Goal: Transaction & Acquisition: Purchase product/service

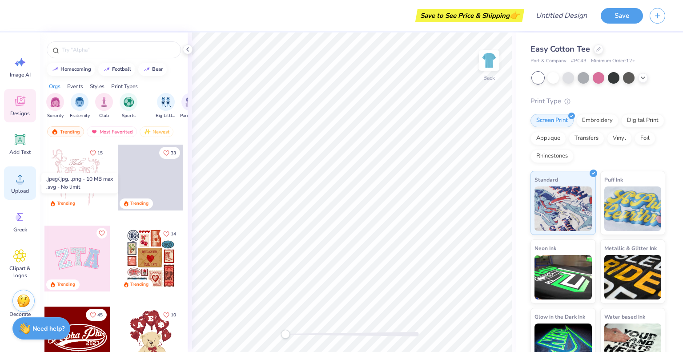
click at [20, 183] on circle at bounding box center [20, 182] width 6 height 6
click at [19, 197] on div "Upload" at bounding box center [20, 182] width 32 height 33
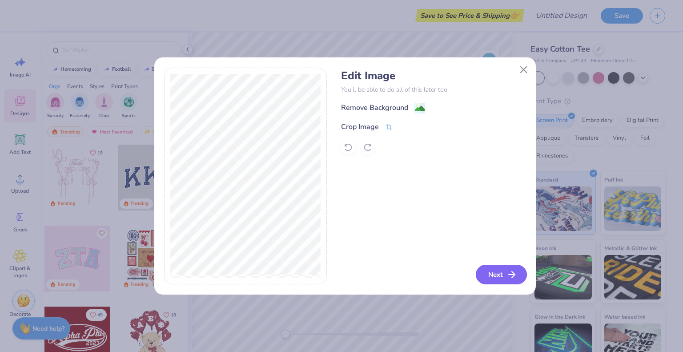
click at [503, 272] on button "Next" at bounding box center [501, 274] width 51 height 20
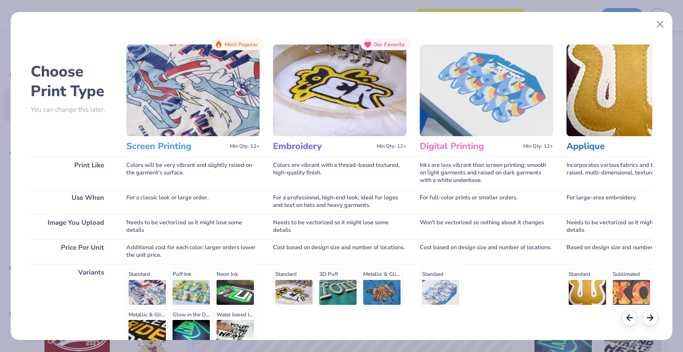
scroll to position [91, 0]
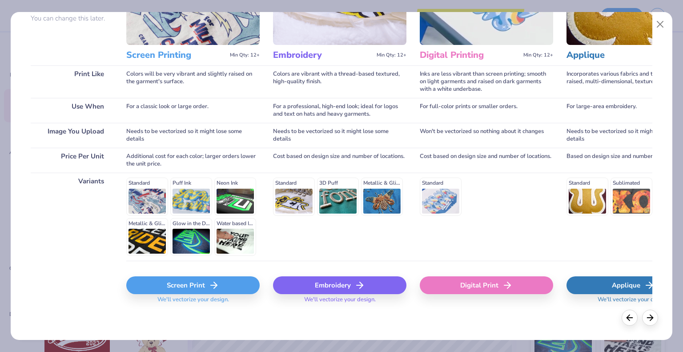
click at [213, 285] on icon at bounding box center [213, 285] width 11 height 11
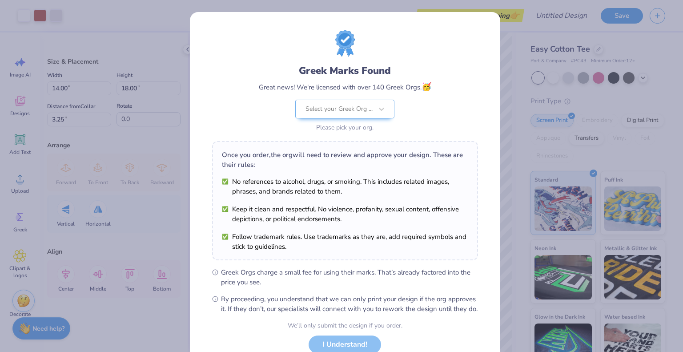
scroll to position [64, 0]
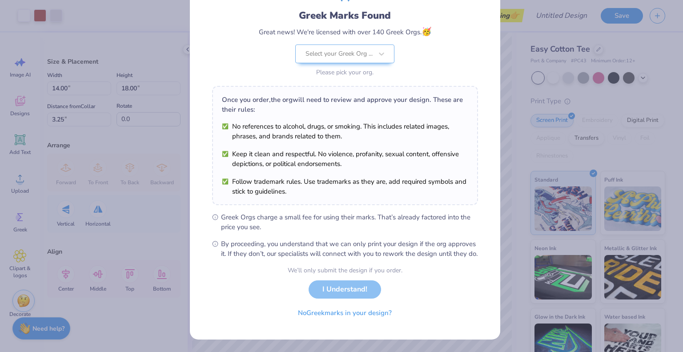
click at [349, 295] on div "We’ll only submit the design if you order. I Understand! No Greek marks in your…" at bounding box center [345, 293] width 115 height 56
click at [356, 317] on button "No Greek marks in your design?" at bounding box center [344, 310] width 109 height 18
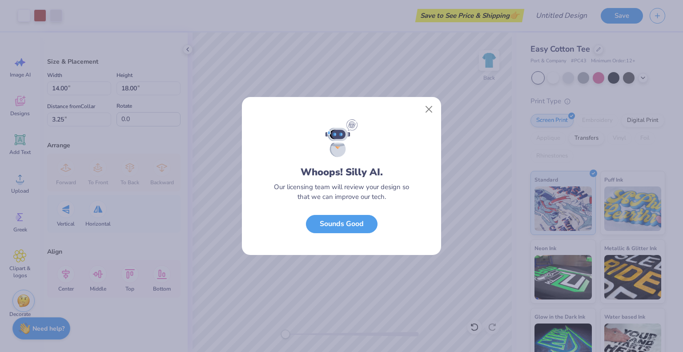
scroll to position [0, 0]
click at [361, 223] on button "Sounds Good" at bounding box center [342, 221] width 72 height 18
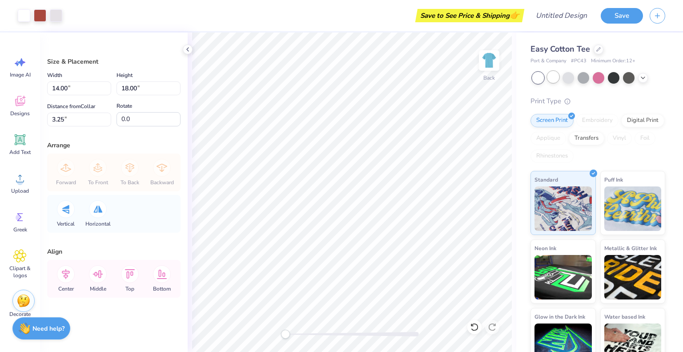
click at [551, 78] on div at bounding box center [553, 77] width 12 height 12
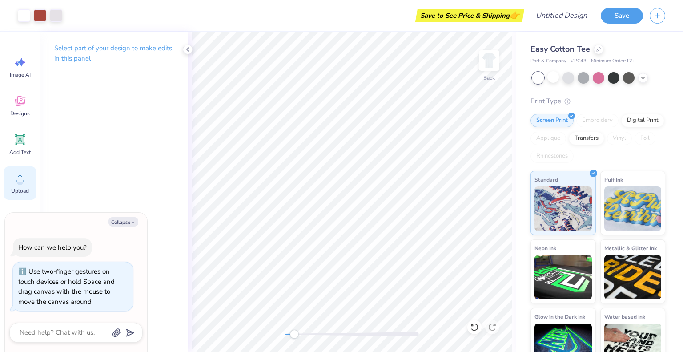
click at [18, 192] on span "Upload" at bounding box center [20, 190] width 18 height 7
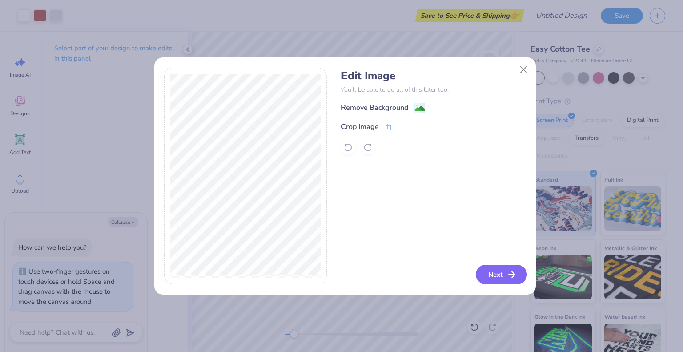
click at [500, 273] on button "Next" at bounding box center [501, 274] width 51 height 20
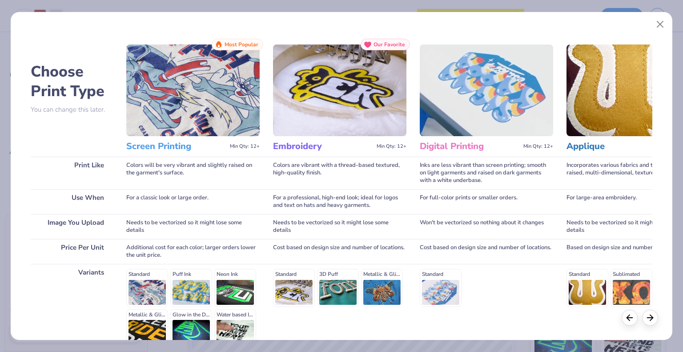
scroll to position [91, 0]
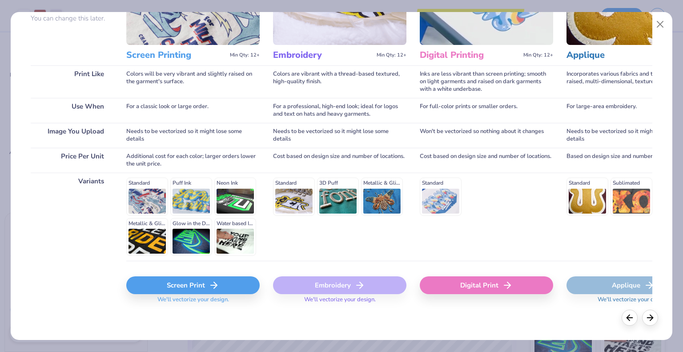
click at [193, 280] on div "Screen Print" at bounding box center [192, 285] width 133 height 18
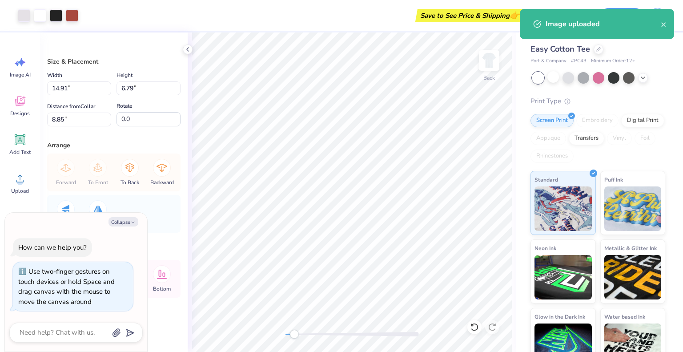
type textarea "x"
type input "14.00"
type input "18.00"
type input "3.25"
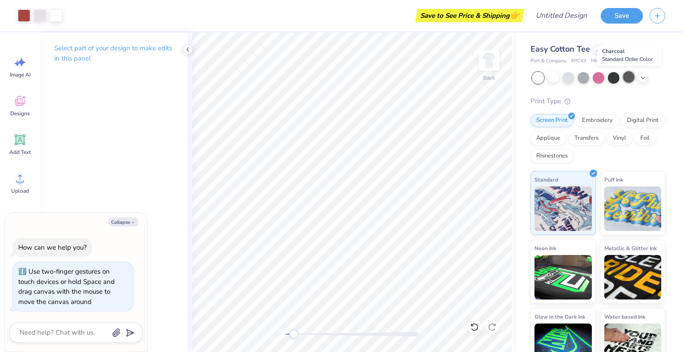
click at [627, 76] on div at bounding box center [629, 77] width 12 height 12
click at [596, 78] on div at bounding box center [599, 77] width 12 height 12
click at [628, 80] on div at bounding box center [629, 77] width 12 height 12
click at [642, 80] on div at bounding box center [643, 77] width 10 height 10
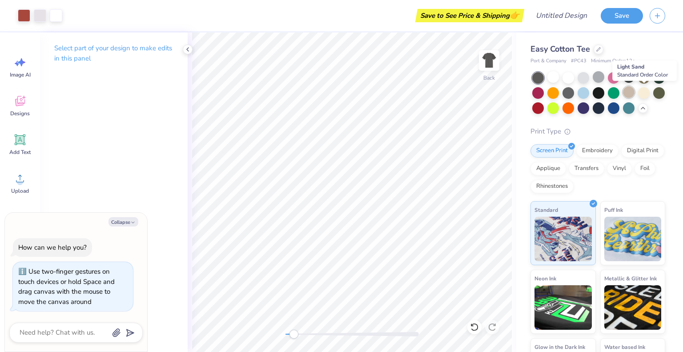
click at [634, 94] on div at bounding box center [629, 92] width 12 height 12
click at [164, 48] on p "Select part of your design to make edits in this panel" at bounding box center [113, 53] width 119 height 20
click at [186, 49] on icon at bounding box center [187, 49] width 7 height 7
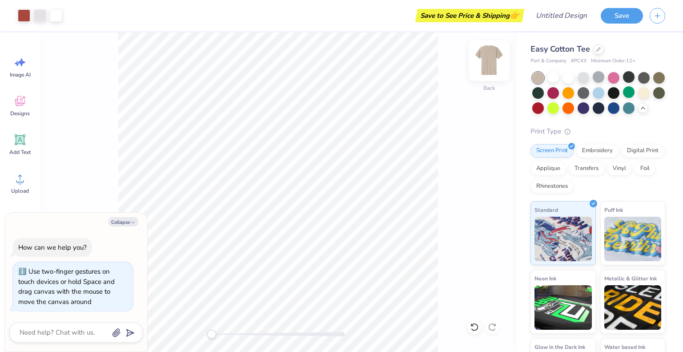
click at [489, 71] on img at bounding box center [489, 61] width 36 height 36
click at [21, 181] on circle at bounding box center [20, 182] width 6 height 6
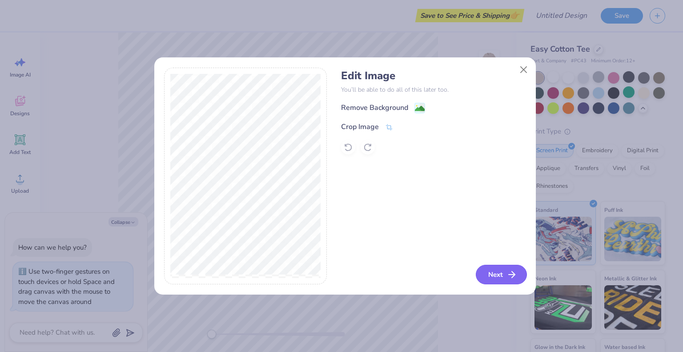
click at [507, 272] on icon "button" at bounding box center [511, 274] width 11 height 11
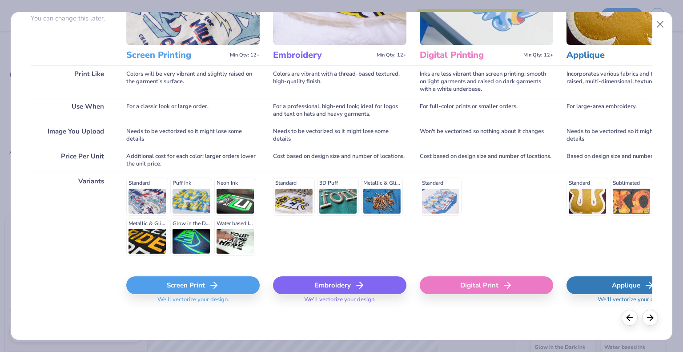
click at [211, 281] on icon at bounding box center [213, 285] width 11 height 11
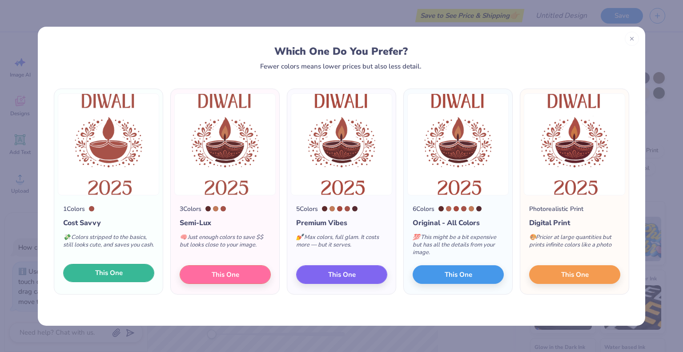
click at [121, 275] on span "This One" at bounding box center [109, 273] width 28 height 10
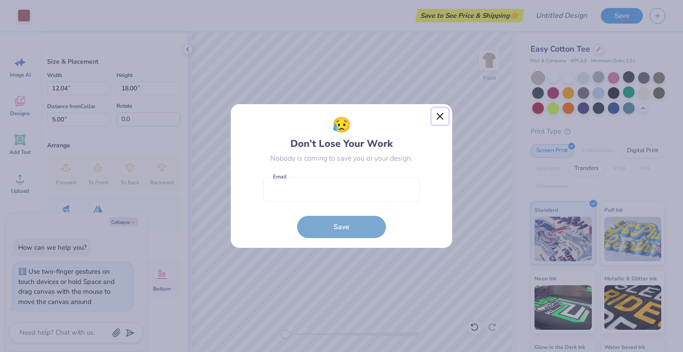
click at [440, 120] on button "Close" at bounding box center [440, 116] width 17 height 17
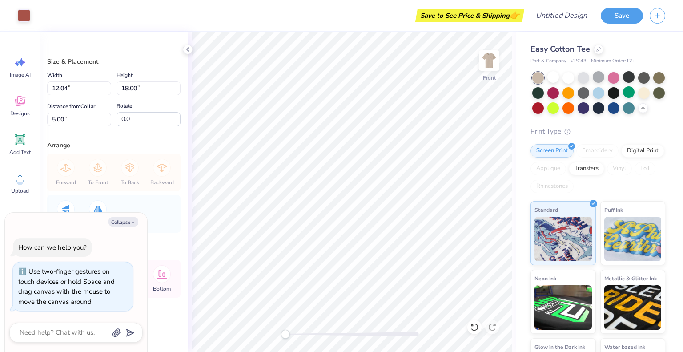
type textarea "x"
type input "9.38"
type input "14.03"
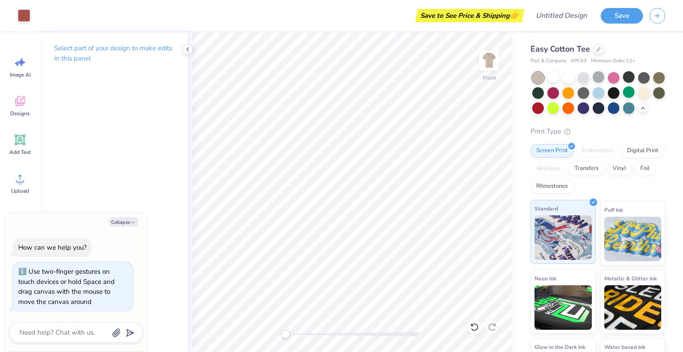
scroll to position [65, 0]
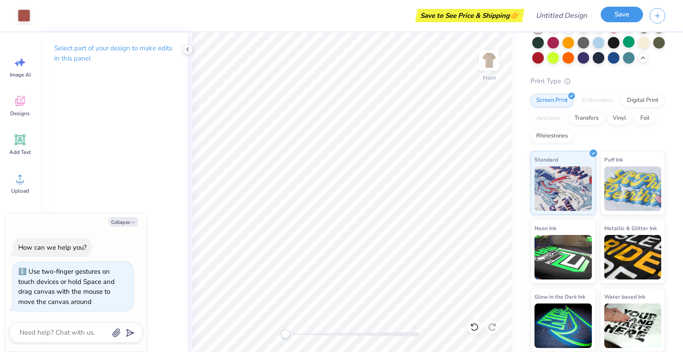
click at [624, 22] on button "Save" at bounding box center [622, 15] width 42 height 16
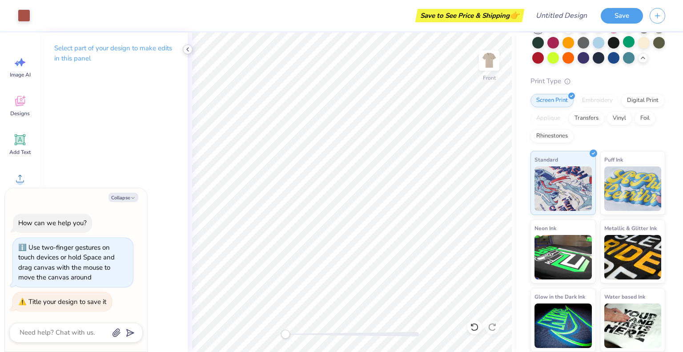
click at [187, 48] on icon at bounding box center [187, 49] width 7 height 7
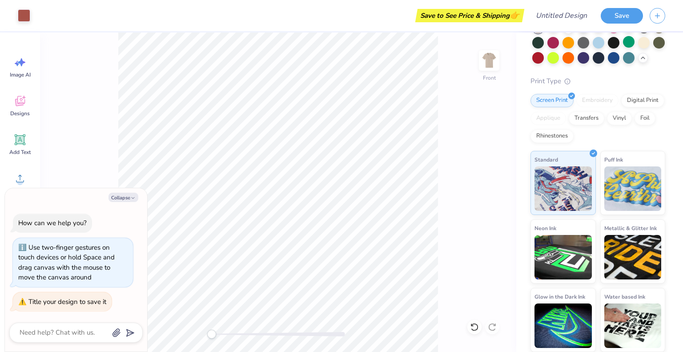
type textarea "x"
click at [588, 8] on input "Design Title" at bounding box center [572, 16] width 44 height 18
type input "I"
type textarea "x"
type input "IS"
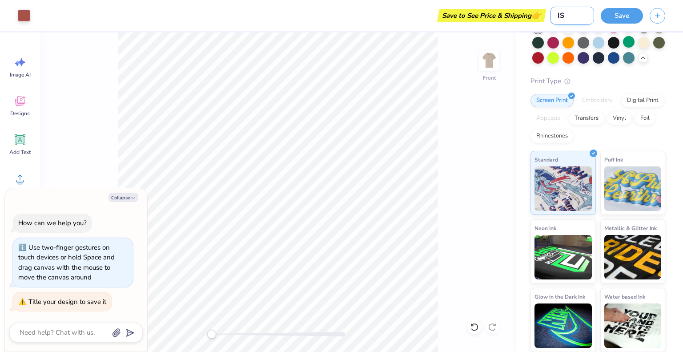
type textarea "x"
type input "ISA"
type textarea "x"
type input "ISA"
type textarea "x"
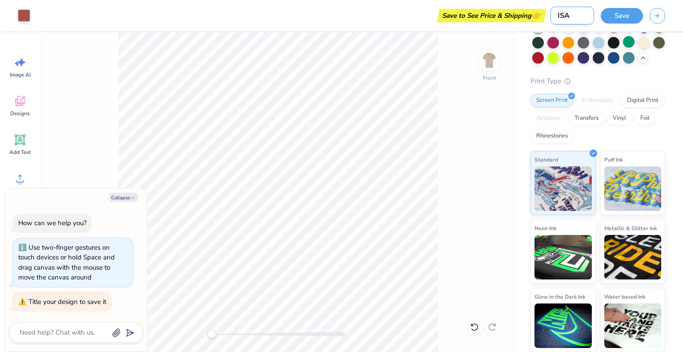
type input "[PERSON_NAME]"
type textarea "x"
type input "ISA Me"
type textarea "x"
type input "ISA Mer"
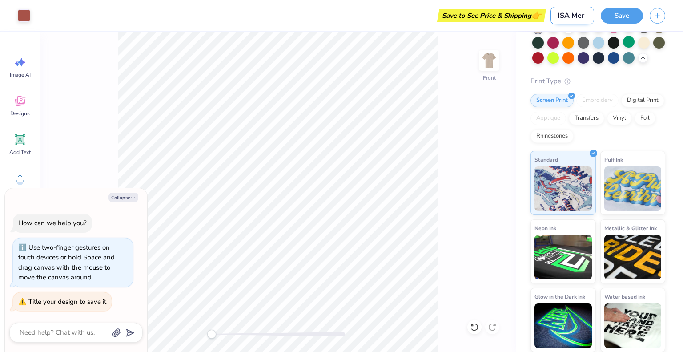
type textarea "x"
type input "[PERSON_NAME]"
type textarea "x"
type input "[PERSON_NAME]"
type textarea "x"
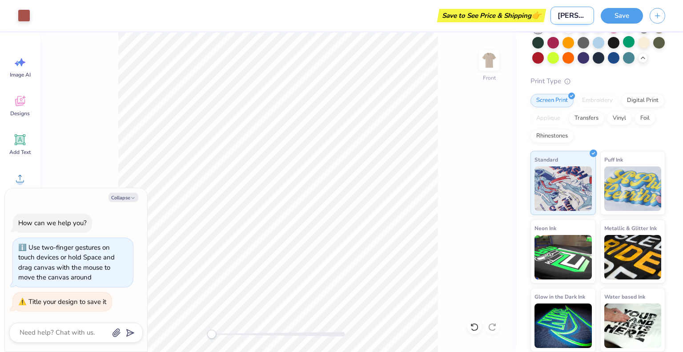
scroll to position [0, 4]
type input "[PERSON_NAME]"
click at [619, 18] on button "Save" at bounding box center [622, 15] width 42 height 16
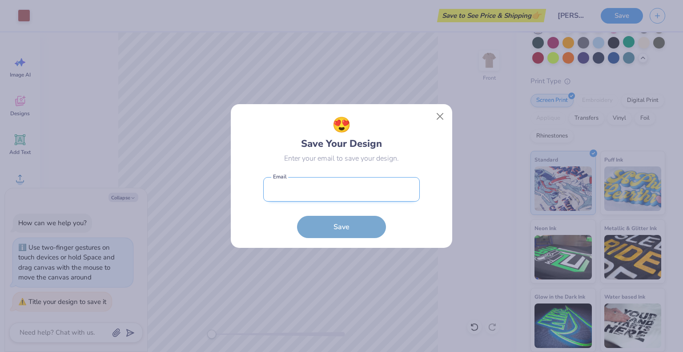
click at [363, 193] on input "email" at bounding box center [341, 189] width 156 height 24
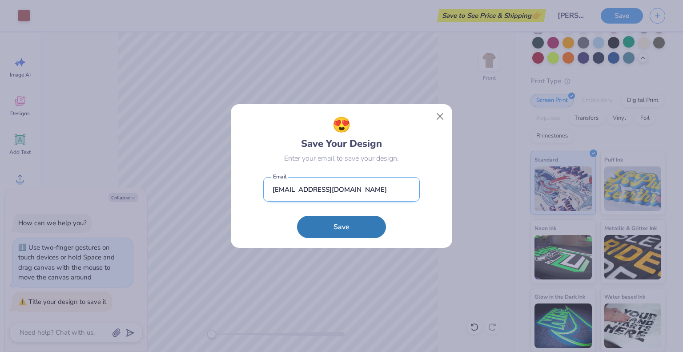
type input "[EMAIL_ADDRESS][DOMAIN_NAME]"
click at [297, 216] on button "Save" at bounding box center [341, 227] width 89 height 22
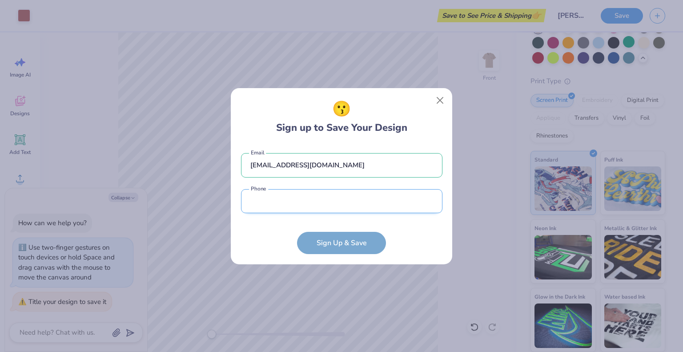
click at [323, 212] on input "tel" at bounding box center [341, 201] width 201 height 24
click at [377, 248] on form "[EMAIL_ADDRESS][DOMAIN_NAME] Email Phone is a required field Phone Sign Up & Sa…" at bounding box center [341, 199] width 201 height 110
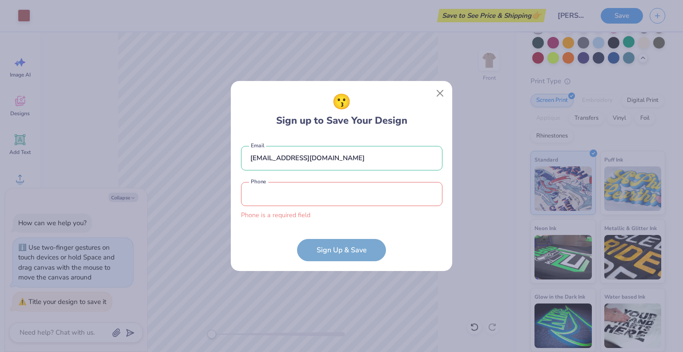
click at [277, 196] on input "tel" at bounding box center [341, 194] width 201 height 24
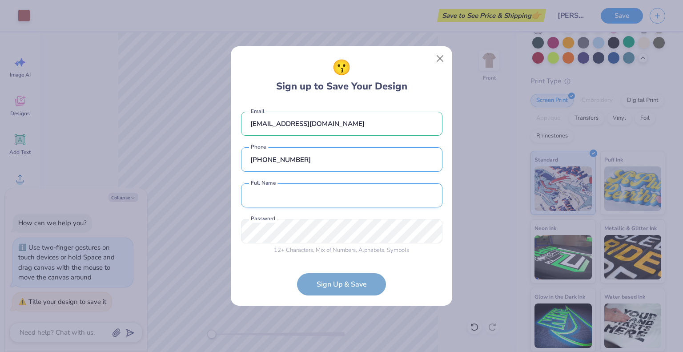
type input "[PHONE_NUMBER]"
click at [285, 198] on input "text" at bounding box center [341, 195] width 201 height 24
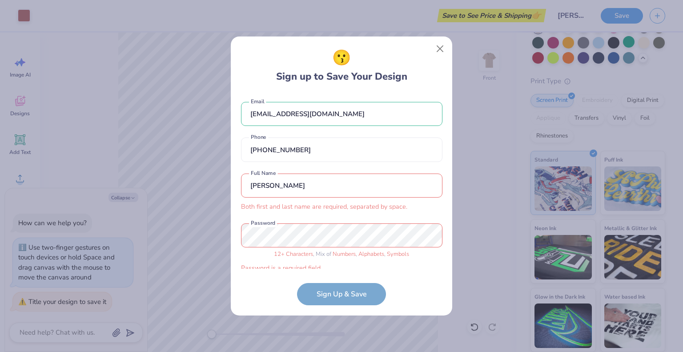
click at [285, 198] on div "[PERSON_NAME] Both first and last name are required, separated by space. Full N…" at bounding box center [341, 192] width 201 height 38
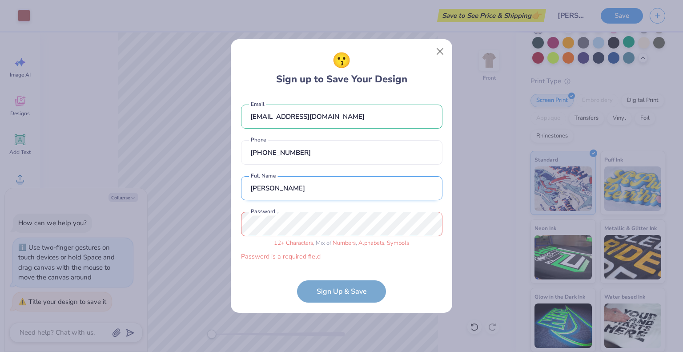
type input "[PERSON_NAME]"
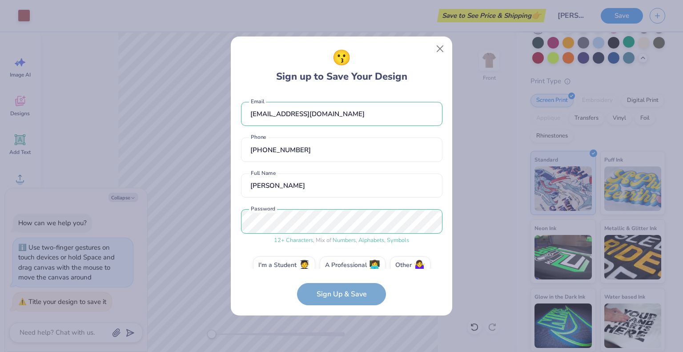
scroll to position [14, 0]
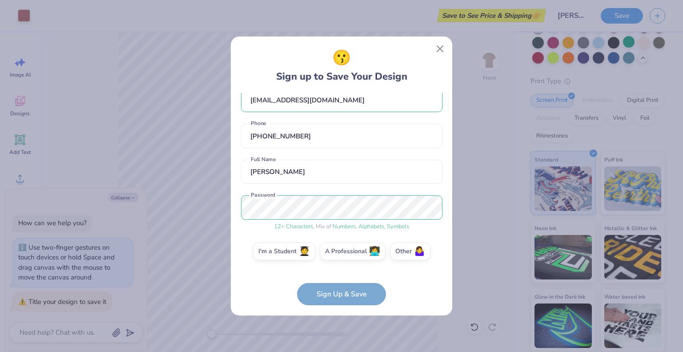
click at [356, 295] on form "[EMAIL_ADDRESS][DOMAIN_NAME] Email [PHONE_NUMBER] Phone [PERSON_NAME] Full Name…" at bounding box center [341, 199] width 201 height 212
click at [365, 295] on form "[EMAIL_ADDRESS][DOMAIN_NAME] Email [PHONE_NUMBER] Phone [PERSON_NAME] Full Name…" at bounding box center [341, 199] width 201 height 212
click at [294, 256] on label "I'm a Student 🧑‍🎓" at bounding box center [284, 250] width 62 height 18
click at [339, 264] on input "I'm a Student 🧑‍🎓" at bounding box center [342, 267] width 6 height 6
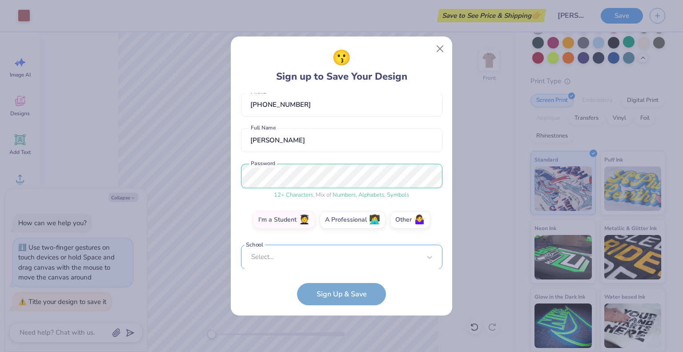
click at [336, 257] on div "Select..." at bounding box center [341, 256] width 201 height 24
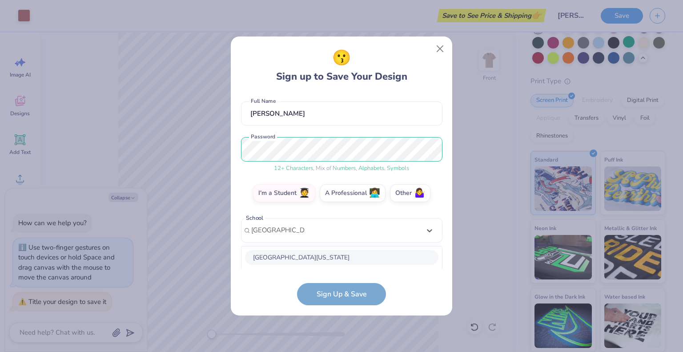
scroll to position [183, 0]
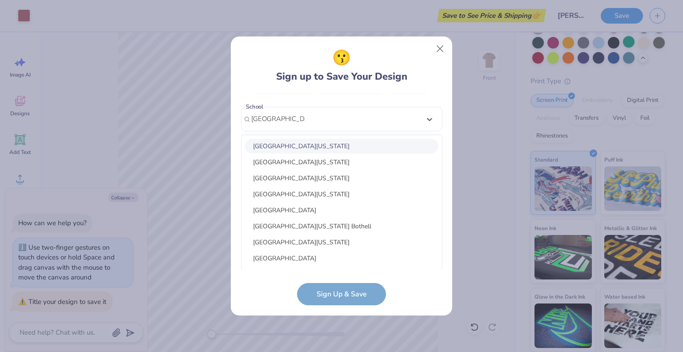
click at [311, 149] on div "[GEOGRAPHIC_DATA][US_STATE]" at bounding box center [341, 146] width 193 height 15
type input "[GEOGRAPHIC_DATA][US_STATE]"
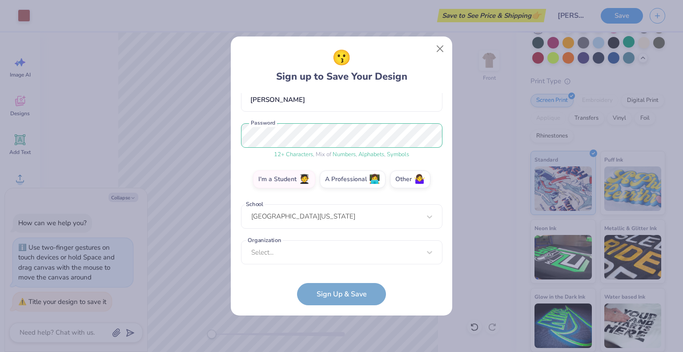
scroll to position [85, 0]
click at [345, 298] on form "[EMAIL_ADDRESS][DOMAIN_NAME] Email [PHONE_NUMBER] Phone [PERSON_NAME] Full Name…" at bounding box center [341, 199] width 201 height 212
click at [376, 259] on div "Select..." at bounding box center [341, 252] width 201 height 24
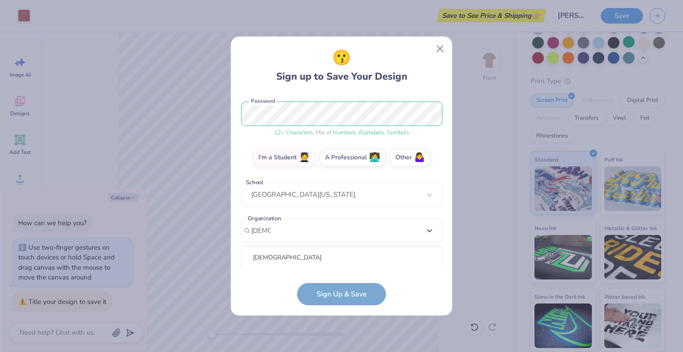
scroll to position [219, 0]
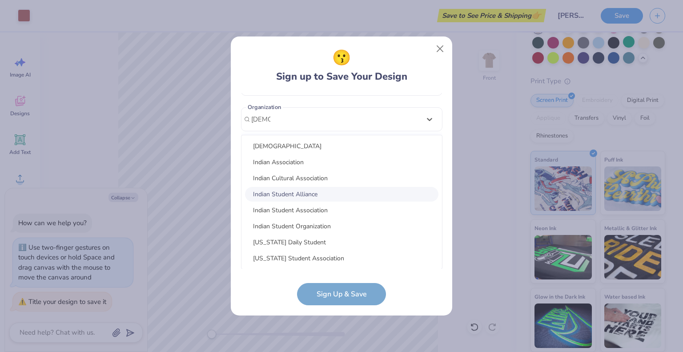
click at [318, 192] on div "Indian Student Alliance" at bounding box center [341, 194] width 193 height 15
type input "[DEMOGRAPHIC_DATA]"
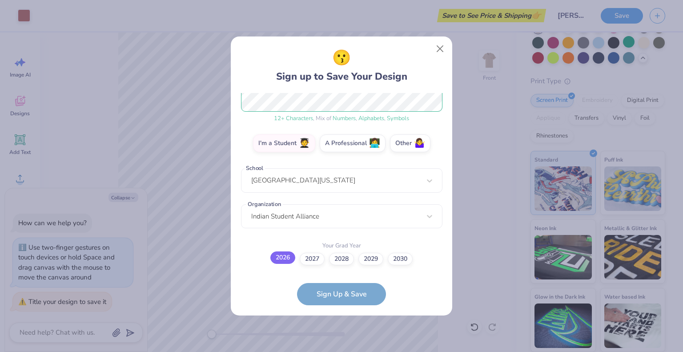
click at [286, 261] on label "2026" at bounding box center [282, 257] width 25 height 12
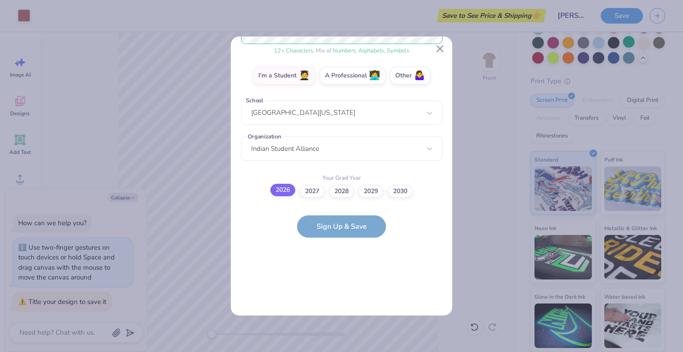
scroll to position [0, 0]
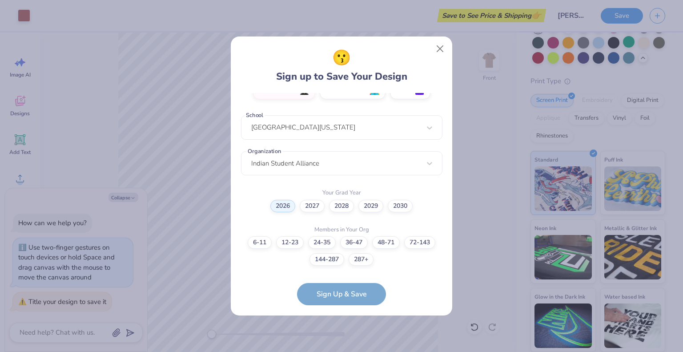
click at [353, 296] on form "[EMAIL_ADDRESS][DOMAIN_NAME] Email [PHONE_NUMBER] Phone [PERSON_NAME] Full Name…" at bounding box center [341, 199] width 201 height 212
click at [380, 243] on label "48-71" at bounding box center [386, 241] width 28 height 12
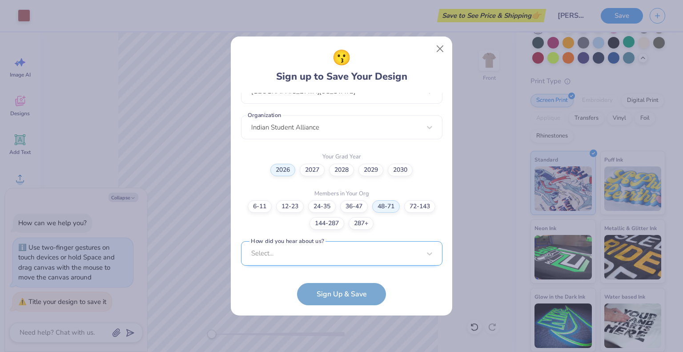
click at [350, 259] on div "Select..." at bounding box center [341, 253] width 201 height 24
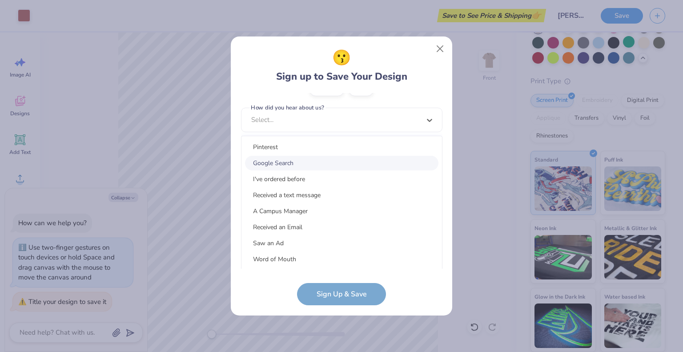
click at [278, 165] on div "Google Search" at bounding box center [341, 163] width 193 height 15
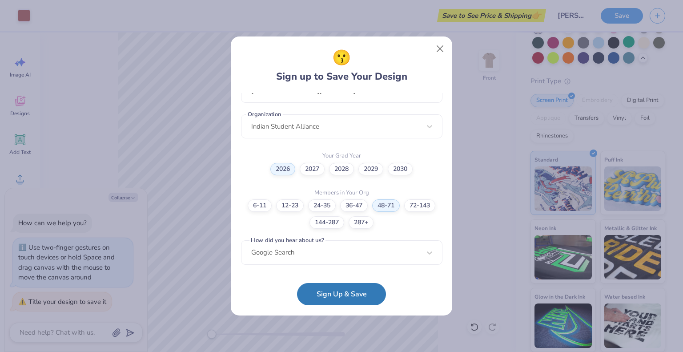
scroll to position [211, 0]
click at [347, 290] on button "Sign Up & Save" at bounding box center [341, 292] width 89 height 22
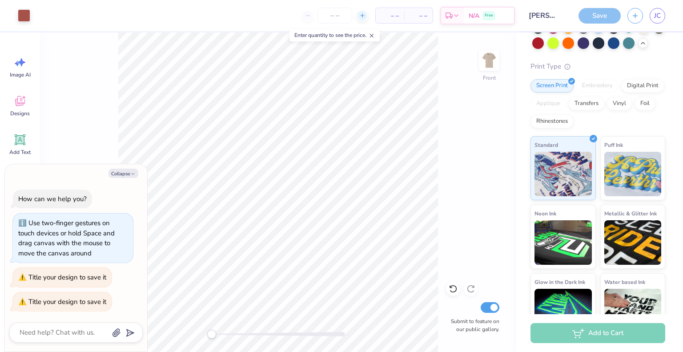
click at [365, 13] on icon at bounding box center [362, 15] width 6 height 6
type textarea "x"
type input "12"
type textarea "x"
drag, startPoint x: 365, startPoint y: 13, endPoint x: 353, endPoint y: 16, distance: 11.3
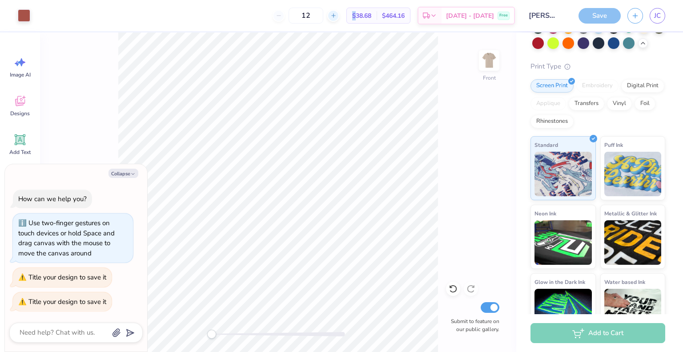
click at [337, 16] on icon at bounding box center [333, 15] width 6 height 6
type input "13"
click at [348, 16] on div "13" at bounding box center [334, 16] width 67 height 16
click at [323, 14] on input "13" at bounding box center [306, 16] width 35 height 16
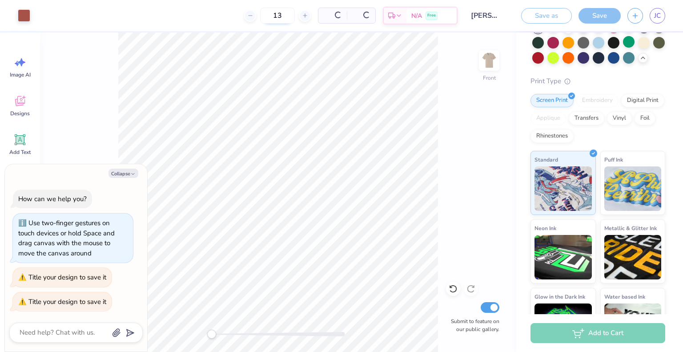
scroll to position [80, 0]
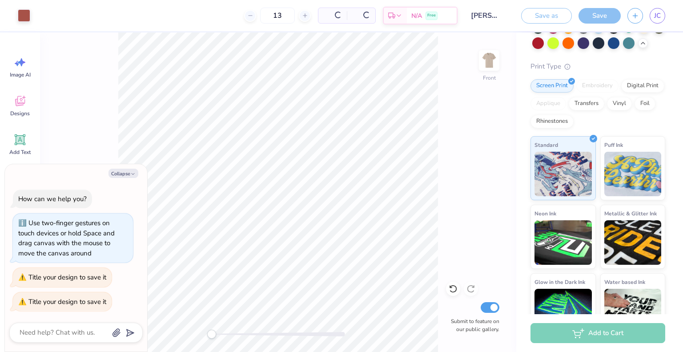
type textarea "x"
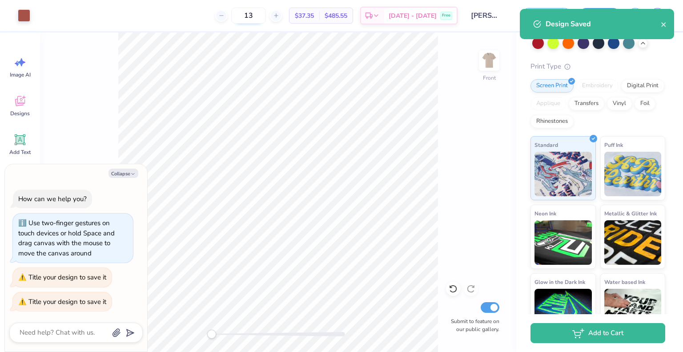
drag, startPoint x: 271, startPoint y: 18, endPoint x: 259, endPoint y: 18, distance: 12.0
click at [259, 18] on input "13" at bounding box center [248, 16] width 35 height 16
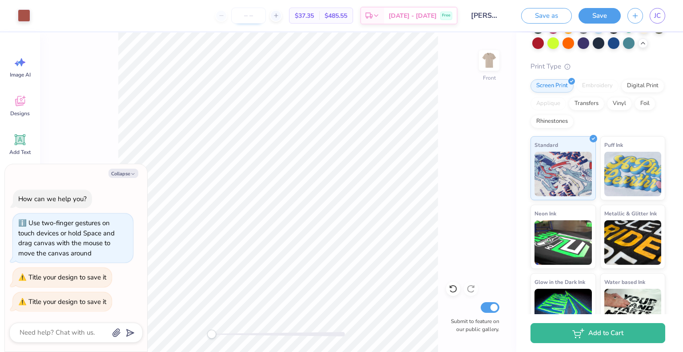
type textarea "x"
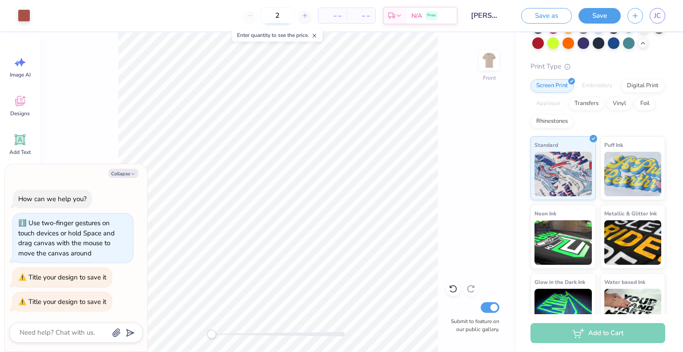
type input "25"
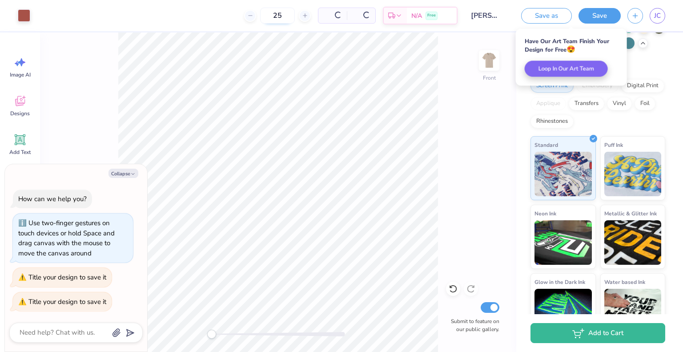
type textarea "x"
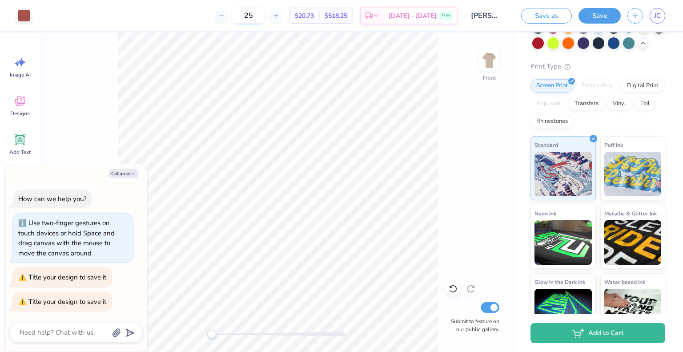
click at [266, 16] on input "25" at bounding box center [248, 16] width 35 height 16
type input "2"
type textarea "x"
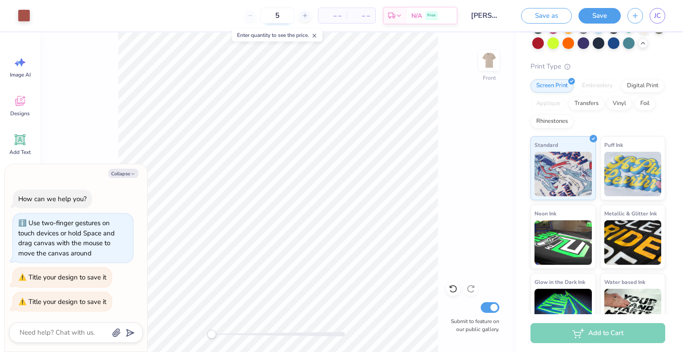
type input "50"
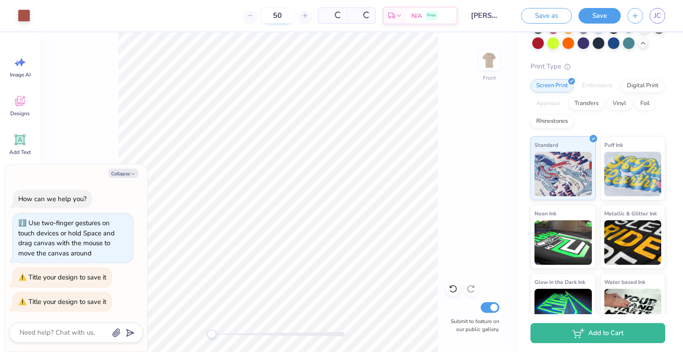
type textarea "x"
type input "50"
